Goal: Find specific page/section: Find specific page/section

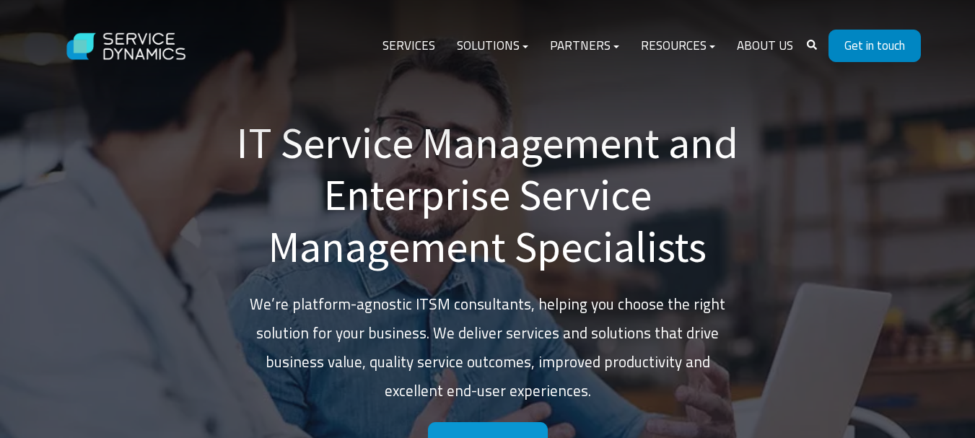
drag, startPoint x: 856, startPoint y: 41, endPoint x: 848, endPoint y: 45, distance: 9.4
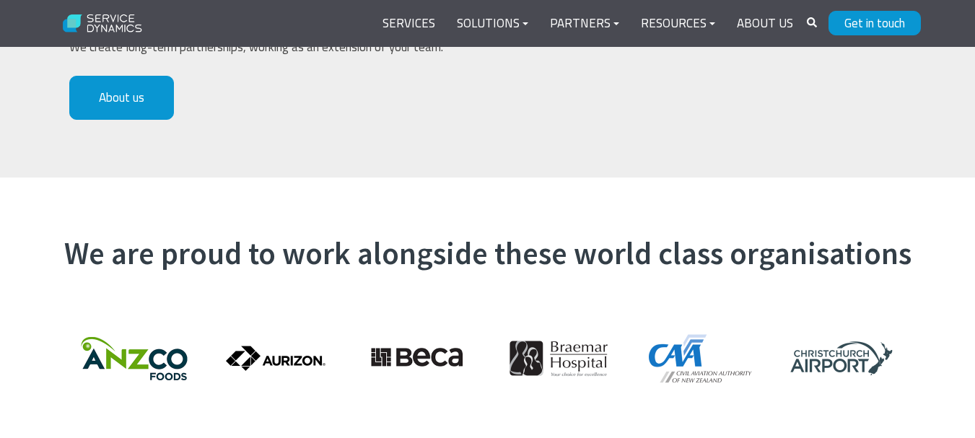
scroll to position [3295, 0]
